Goal: Navigation & Orientation: Find specific page/section

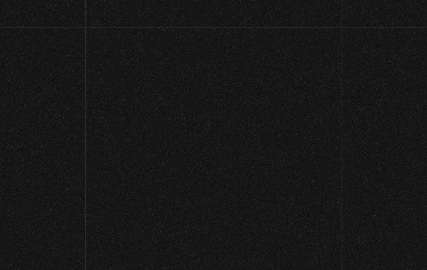
scroll to position [75, 0]
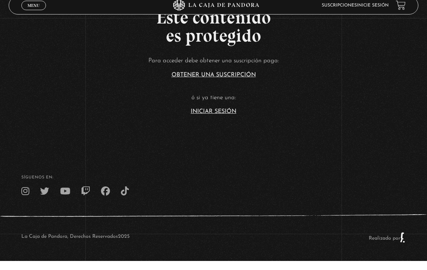
click at [208, 118] on link "Iniciar Sesión" at bounding box center [214, 121] width 46 height 6
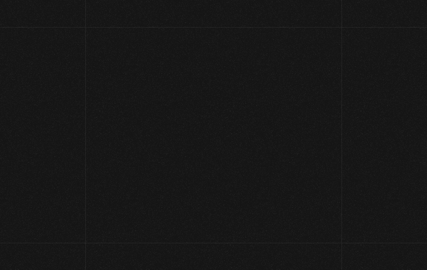
click at [217, 111] on section "Nombre de usuario o correo electrónico Contraseña Mostrar contraseña Recuérdame…" at bounding box center [213, 198] width 127 height 183
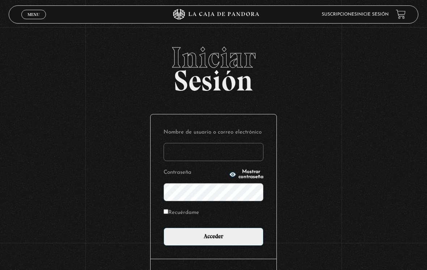
type input "[EMAIL_ADDRESS][DOMAIN_NAME]"
click at [213, 238] on input "Acceder" at bounding box center [214, 237] width 100 height 18
